Goal: Information Seeking & Learning: Learn about a topic

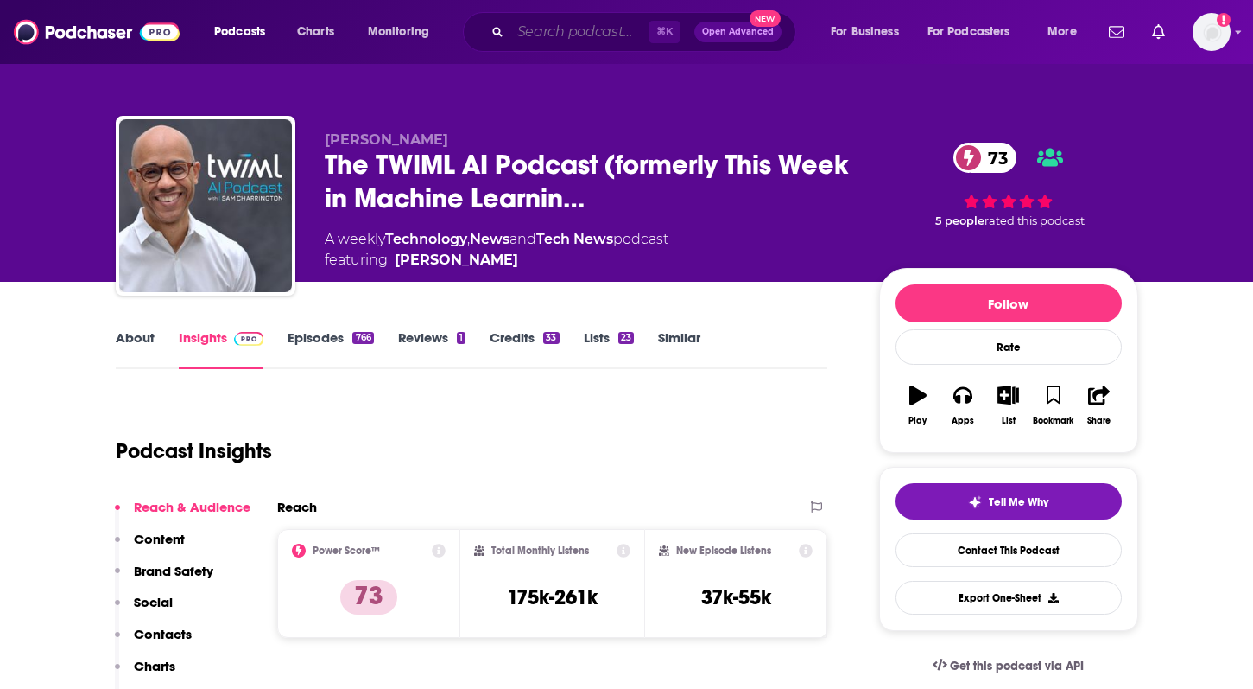
click at [564, 33] on input "Search podcasts, credits, & more..." at bounding box center [580, 32] width 138 height 28
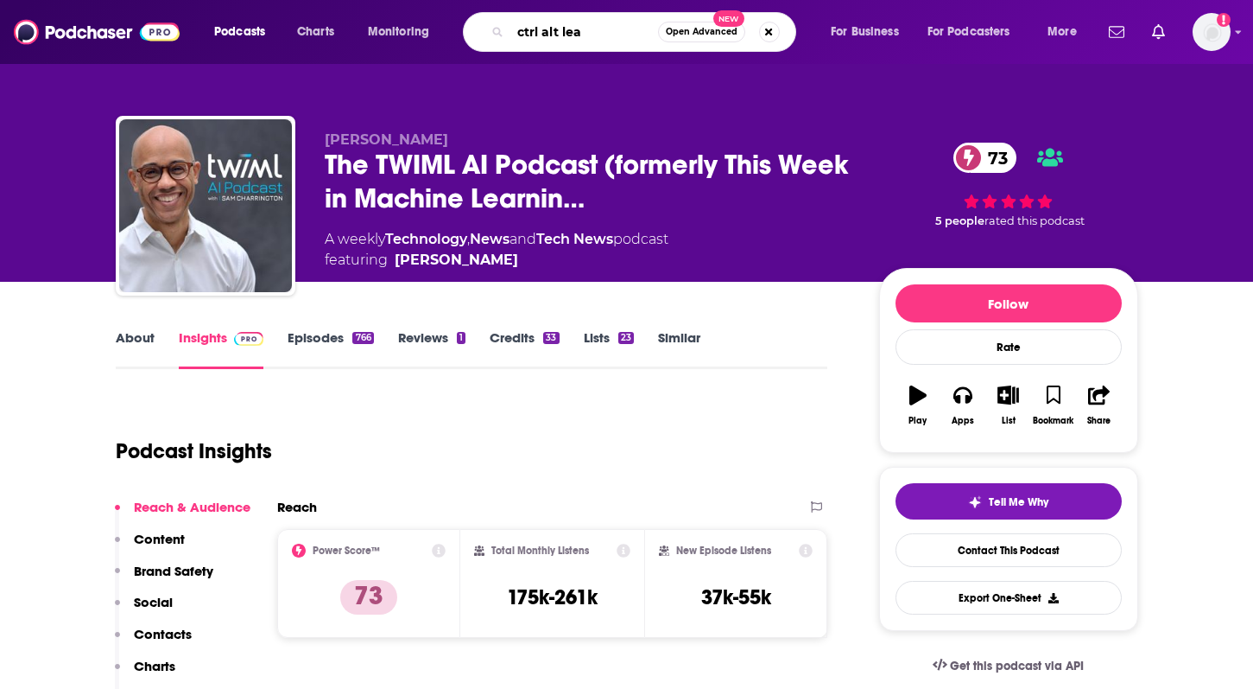
type input "ctrl alt lead"
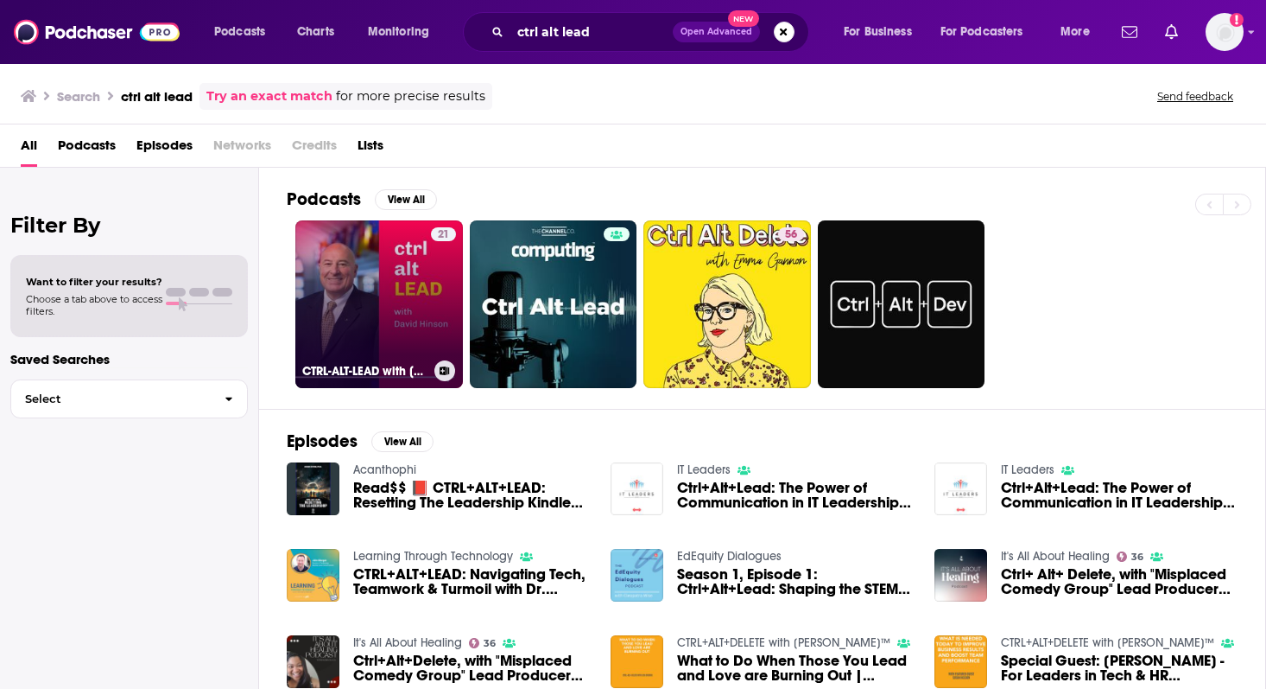
click at [340, 317] on link "21 CTRL-ALT-LEAD with [PERSON_NAME]" at bounding box center [379, 304] width 168 height 168
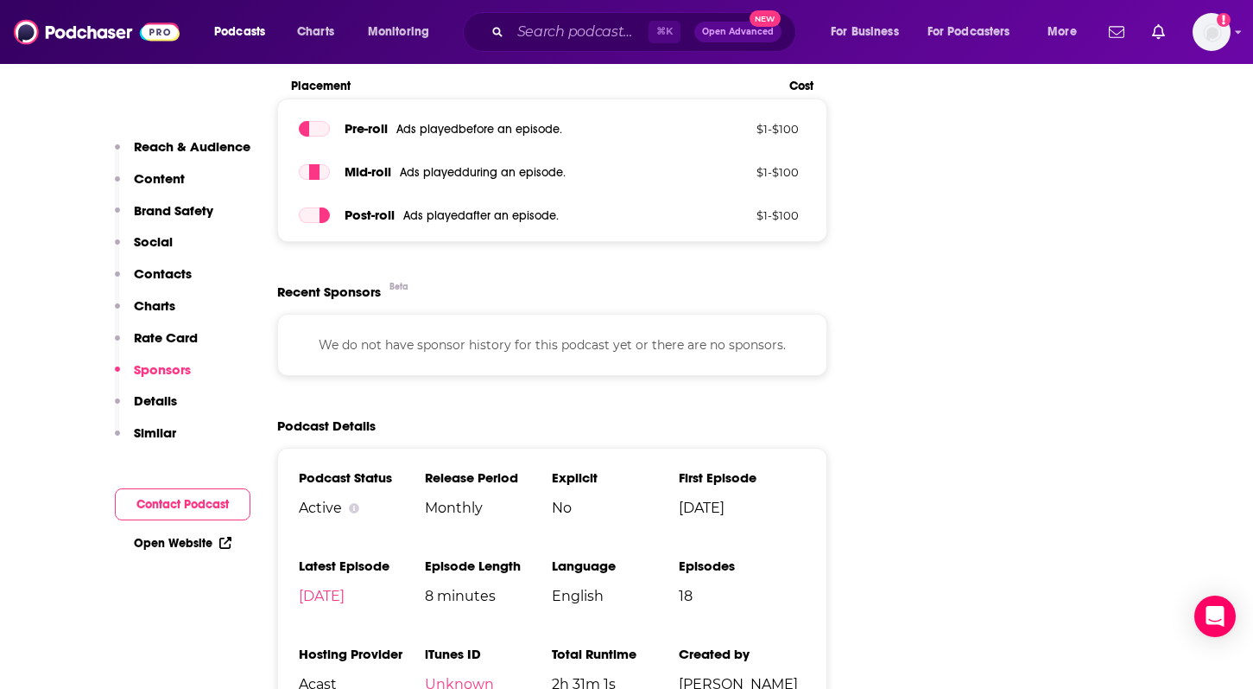
scroll to position [2078, 0]
